Goal: Task Accomplishment & Management: Manage account settings

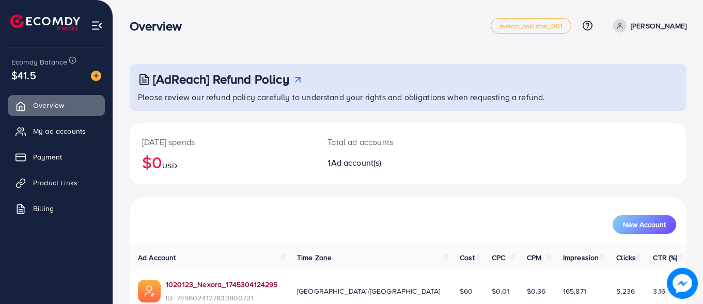
click at [257, 284] on link "1020123_Nexora_1745304124295" at bounding box center [222, 285] width 112 height 10
click at [49, 69] on div "$41.5" at bounding box center [56, 75] width 90 height 15
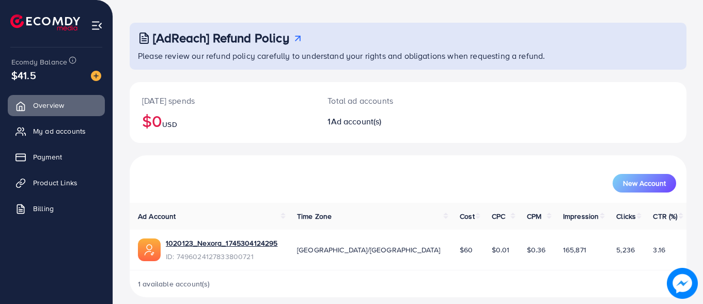
scroll to position [51, 0]
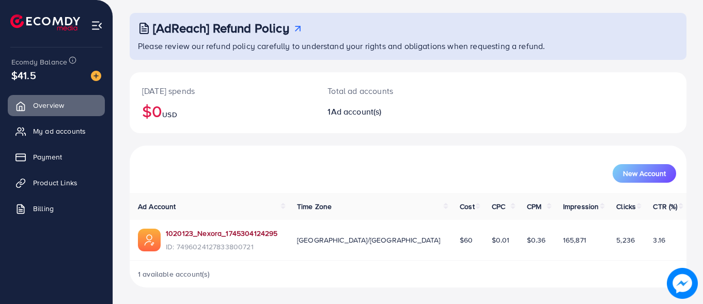
click at [268, 232] on link "1020123_Nexora_1745304124295" at bounding box center [222, 233] width 112 height 10
click at [173, 235] on link "1020123_Nexora_1745304124295" at bounding box center [222, 233] width 112 height 10
click at [45, 133] on span "My ad accounts" at bounding box center [62, 131] width 53 height 10
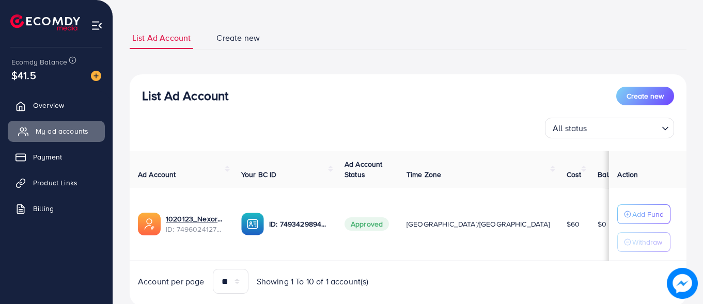
scroll to position [81, 0]
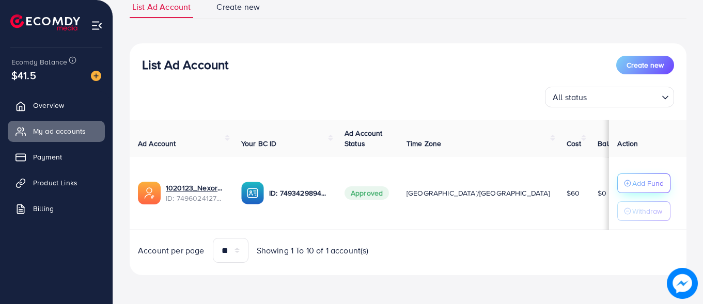
click at [624, 183] on icon "button" at bounding box center [627, 183] width 7 height 7
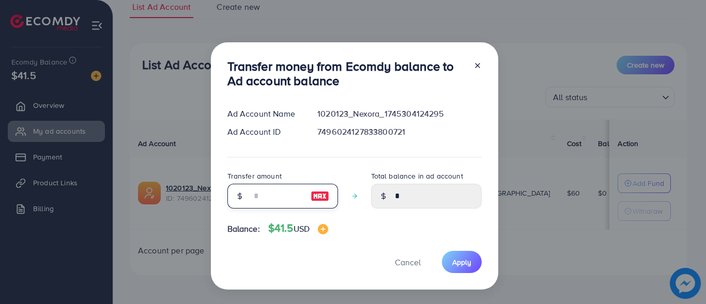
click at [285, 201] on input "number" at bounding box center [277, 196] width 52 height 25
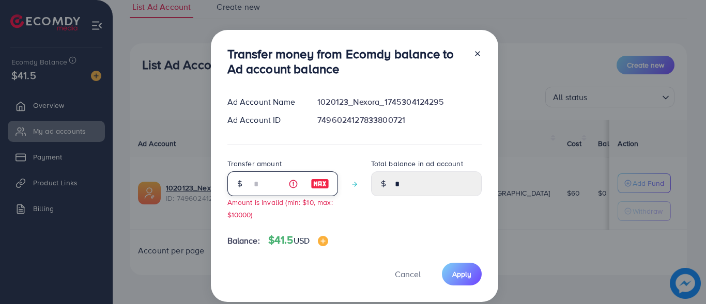
type input "**"
type input "*****"
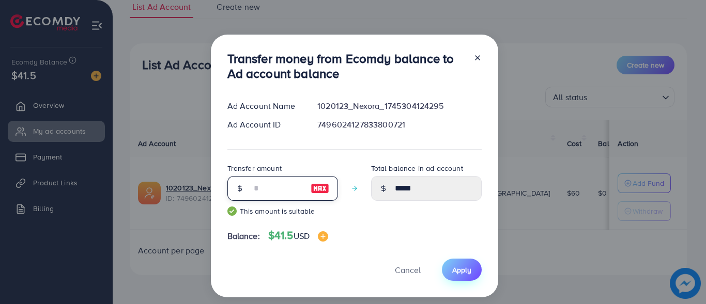
type input "**"
click at [473, 269] on button "Apply" at bounding box center [462, 270] width 40 height 22
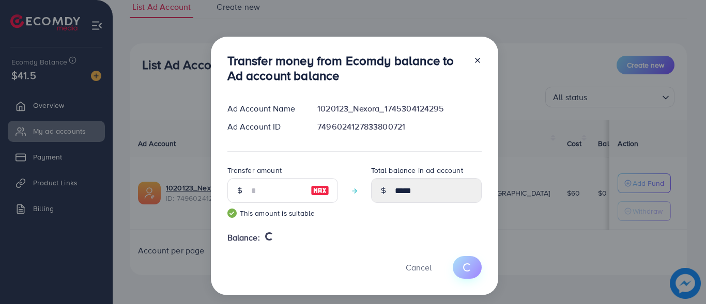
type input "*"
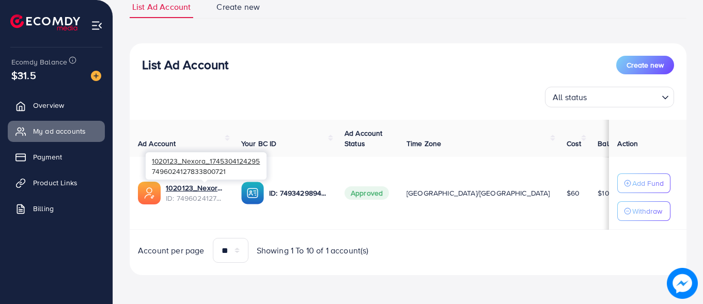
click at [211, 194] on span "ID: 7496024127833800721" at bounding box center [195, 198] width 59 height 10
click at [180, 190] on link "1020123_Nexora_1745304124295" at bounding box center [195, 188] width 59 height 10
